Goal: Information Seeking & Learning: Check status

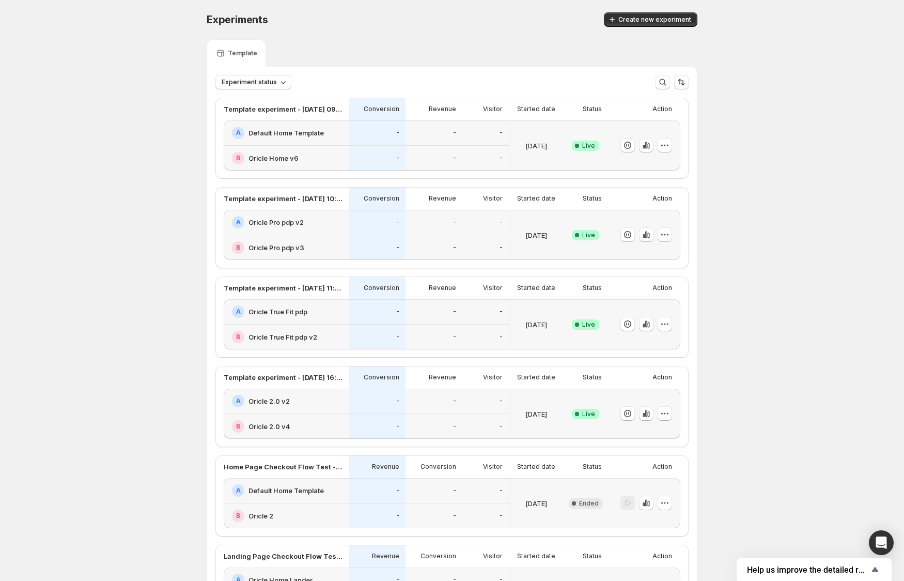
click at [519, 134] on div "[DATE]" at bounding box center [536, 146] width 45 height 38
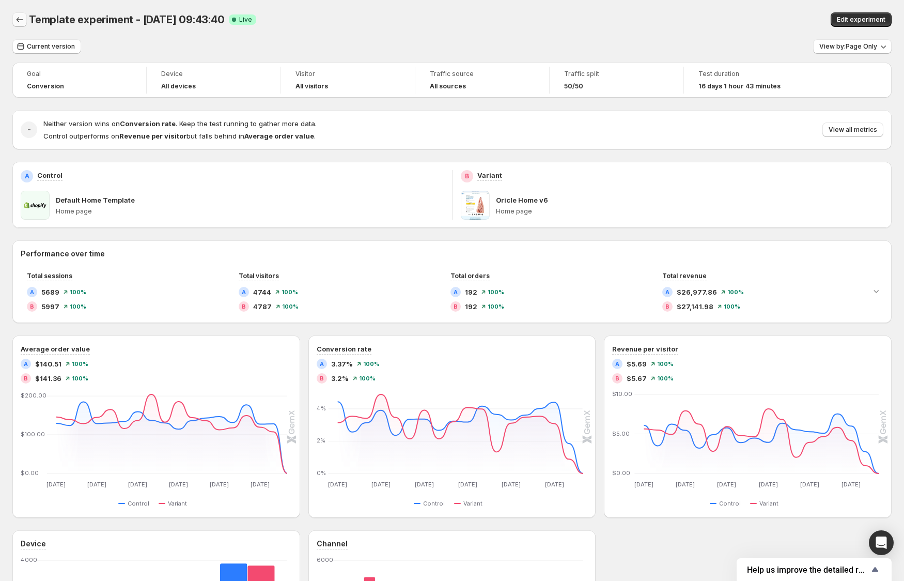
click at [18, 21] on icon "Back" at bounding box center [19, 19] width 10 height 10
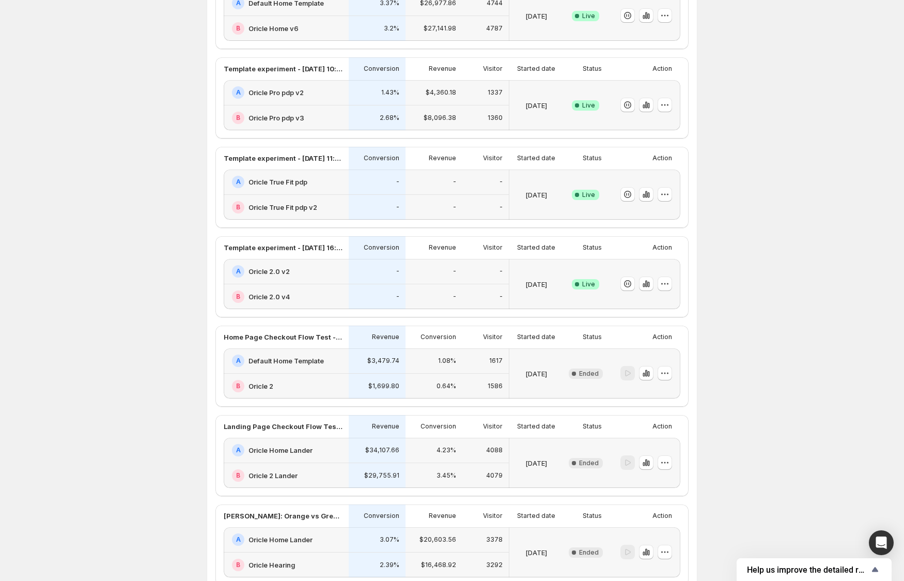
scroll to position [135, 0]
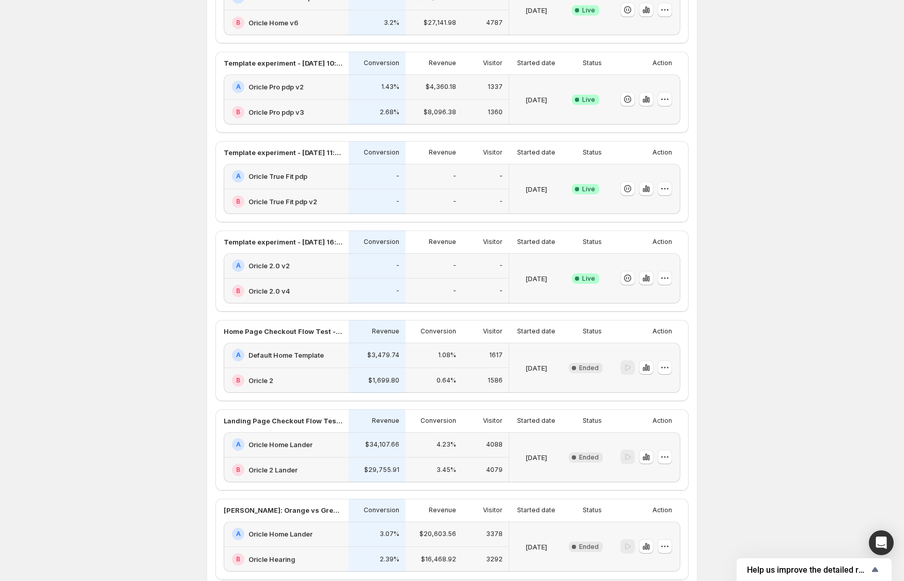
click at [361, 244] on div "Conversion" at bounding box center [377, 242] width 44 height 10
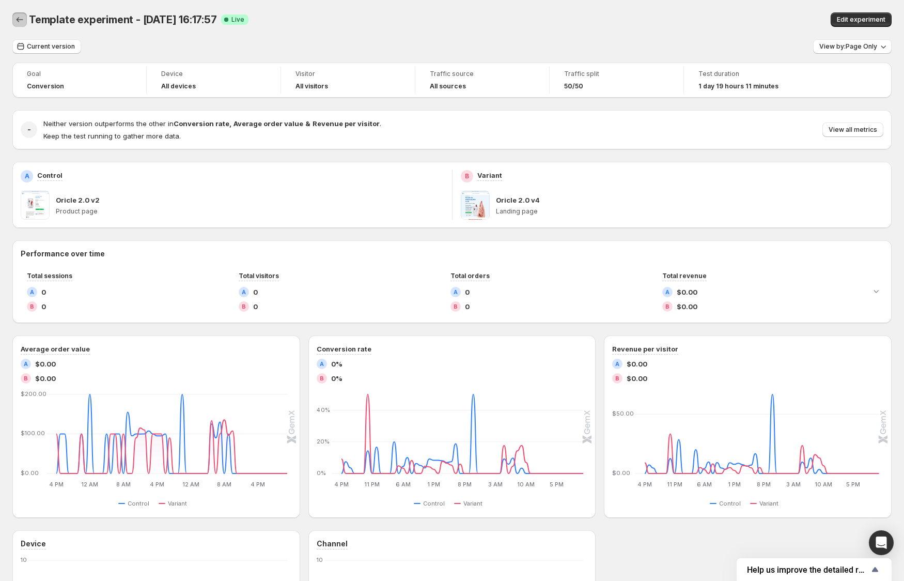
click at [23, 21] on icon "Back" at bounding box center [19, 19] width 10 height 10
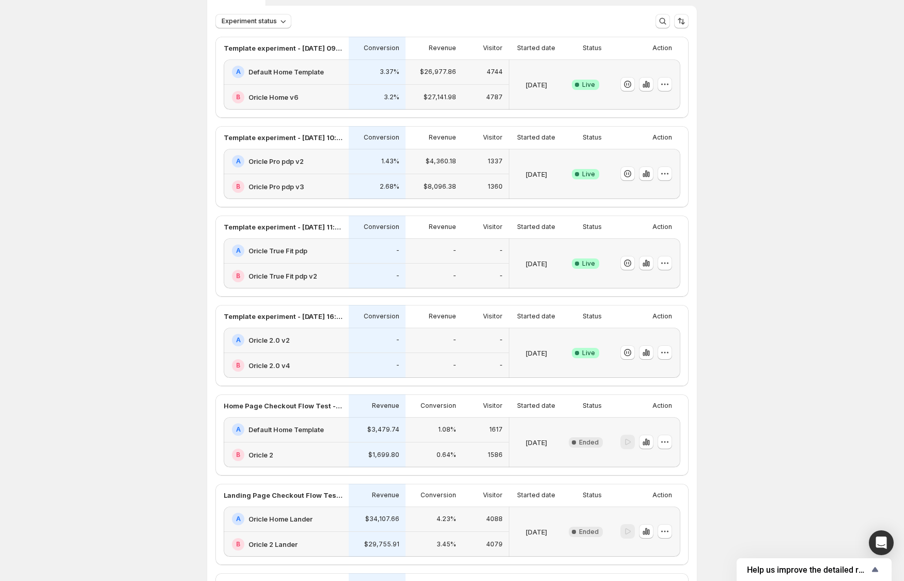
scroll to position [44, 0]
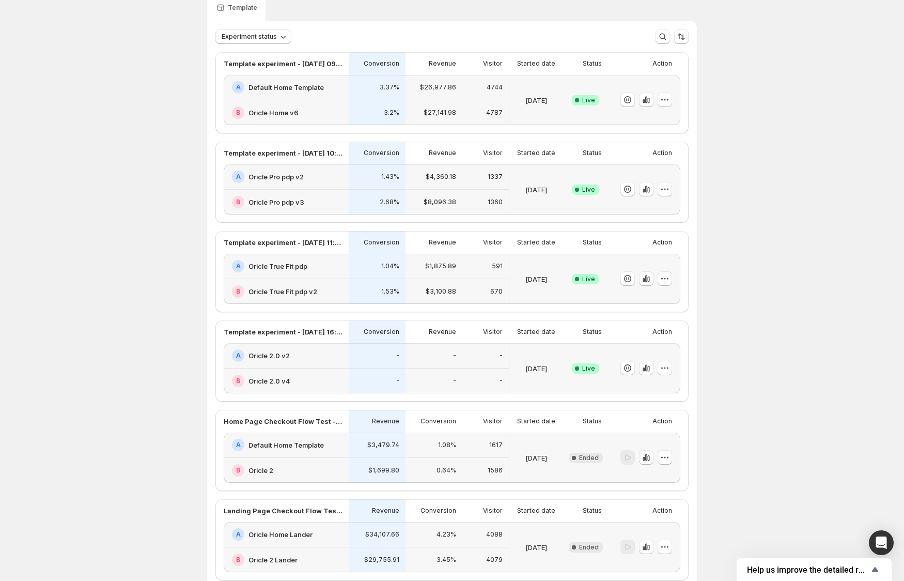
scroll to position [64, 0]
